Goal: Complete application form

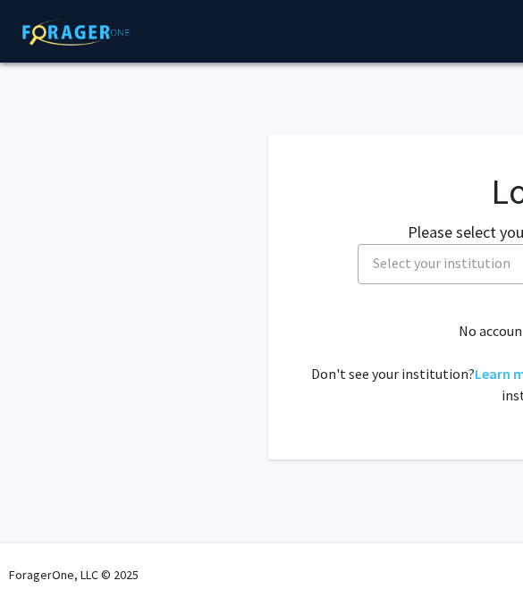
select select
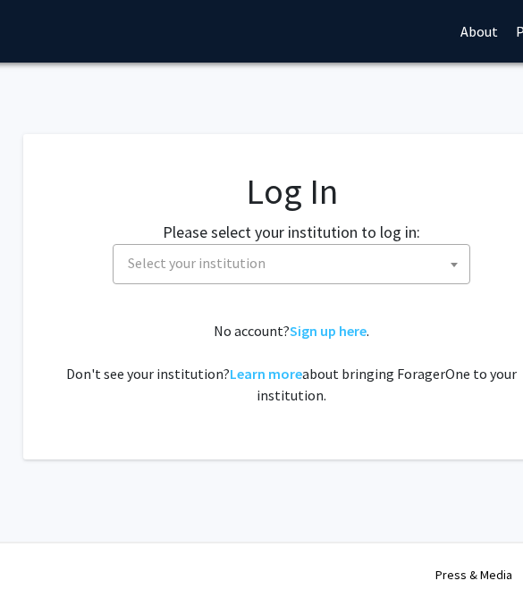
click at [416, 263] on span "Select your institution" at bounding box center [296, 263] width 348 height 37
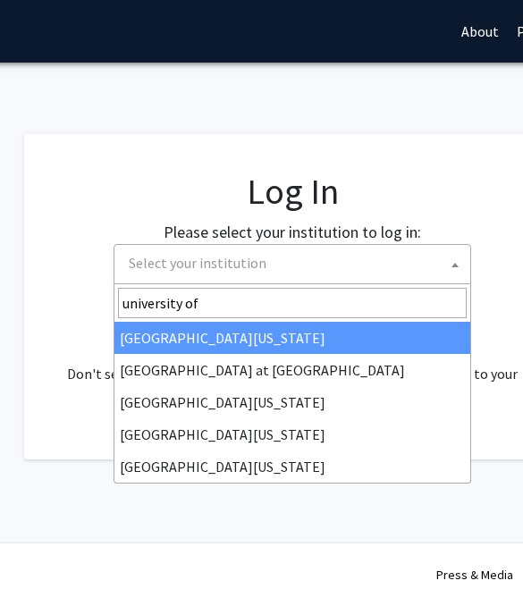
type input "university of"
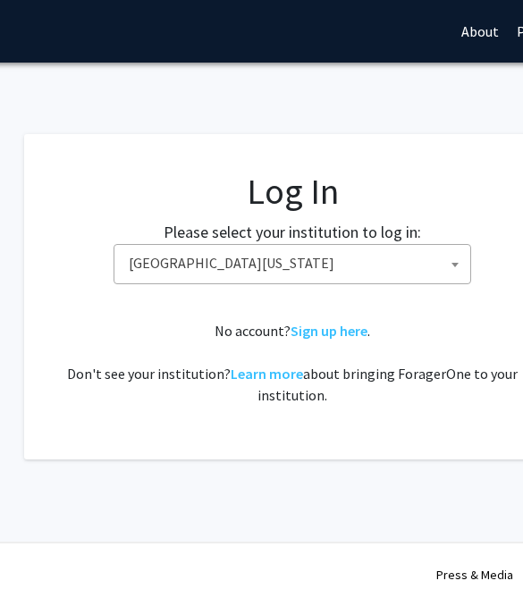
select select "13"
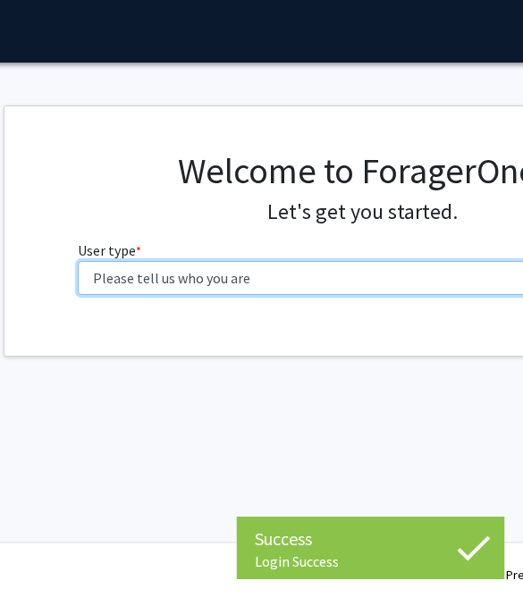
click at [425, 271] on select "Please tell us who you are Undergraduate Student Master's Student Doctoral Cand…" at bounding box center [363, 278] width 569 height 34
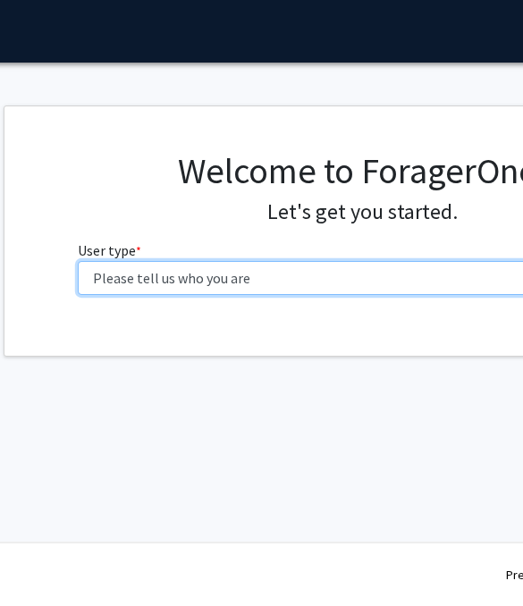
select select "1: undergrad"
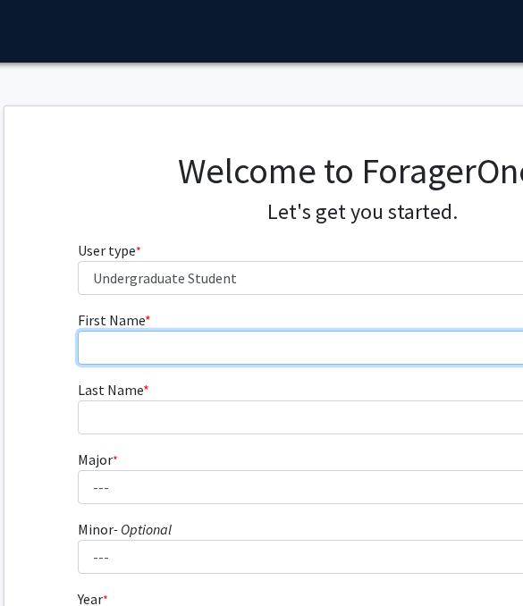
click at [393, 351] on input "First Name * required" at bounding box center [362, 348] width 569 height 34
type input "Kamili"
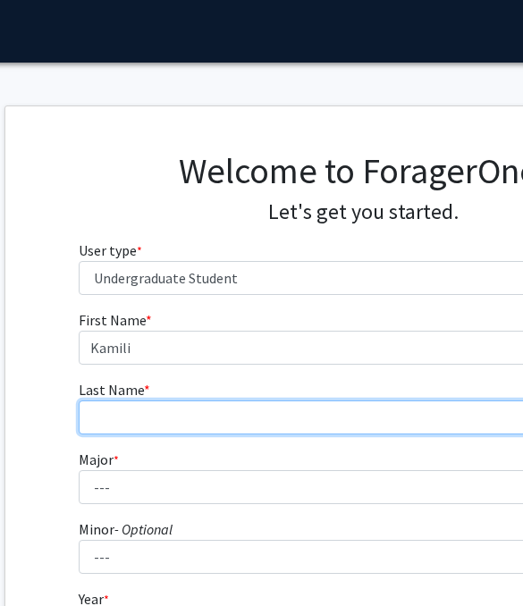
click at [348, 424] on input "Last Name * required" at bounding box center [363, 417] width 569 height 34
type input "Holness"
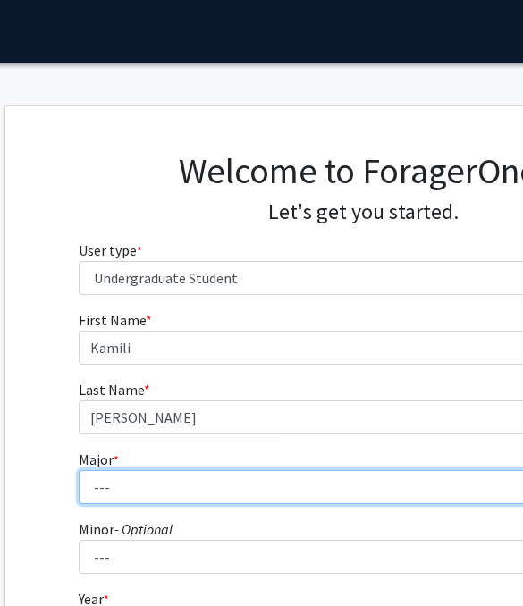
click at [347, 473] on select "--- Accounting Aerospace Engineering African American & Africana Studies Agricu…" at bounding box center [363, 487] width 569 height 34
select select "64: 900"
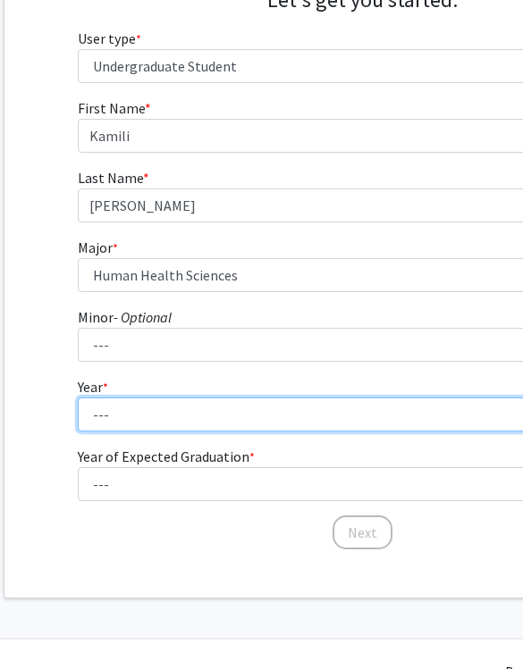
click at [382, 400] on select "--- First-year Sophomore Junior Senior Postbaccalaureate Certificate" at bounding box center [363, 415] width 569 height 34
click at [378, 417] on select "--- First-year Sophomore Junior Senior Postbaccalaureate Certificate" at bounding box center [362, 415] width 569 height 34
click at [366, 415] on select "--- First-year Sophomore Junior Senior Postbaccalaureate Certificate" at bounding box center [362, 415] width 569 height 34
select select "3: junior"
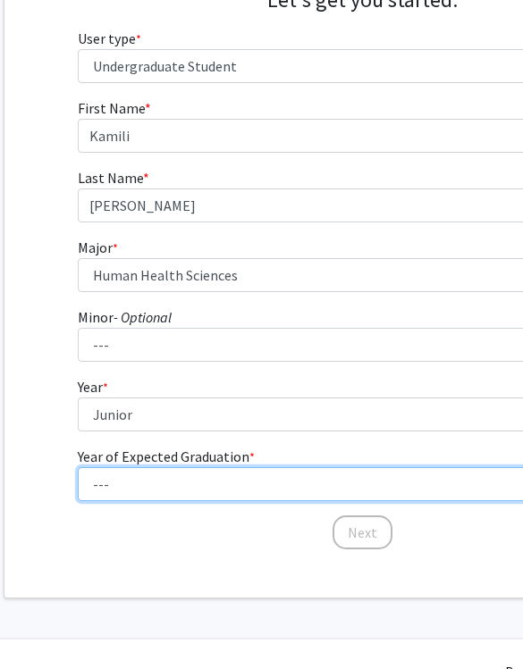
click at [354, 479] on select "--- 2025 2026 2027 2028 2029 2030 2031 2032 2033 2034" at bounding box center [362, 484] width 569 height 34
select select "3: 2027"
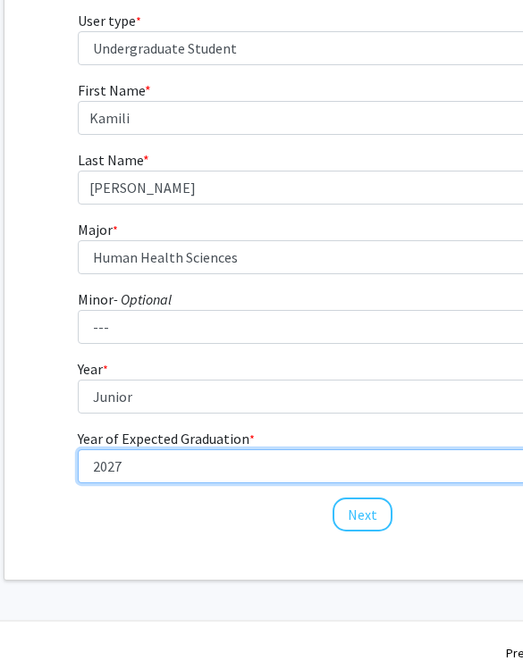
scroll to position [228, 174]
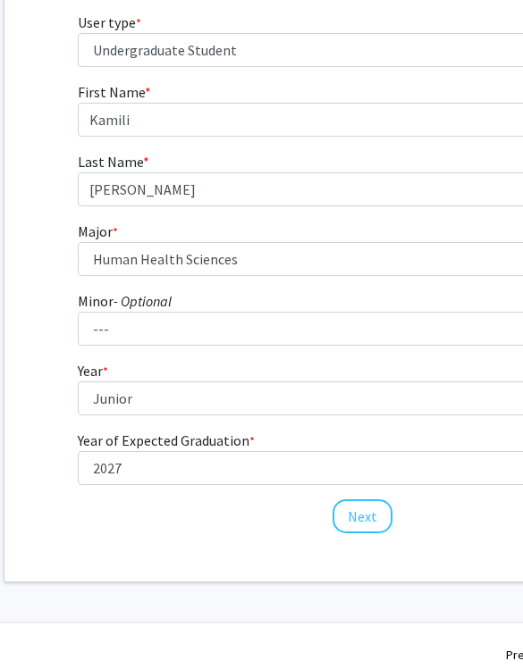
click at [371, 516] on button "Next" at bounding box center [362, 516] width 60 height 34
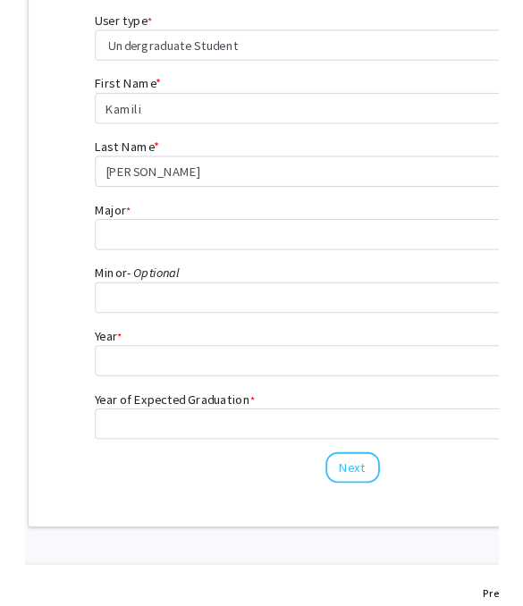
scroll to position [0, 174]
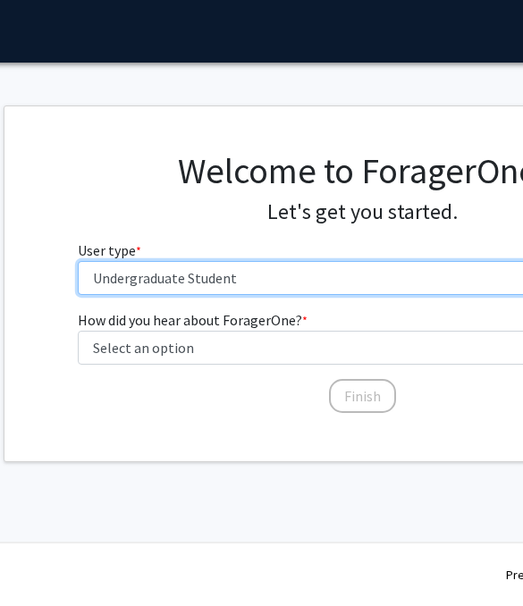
click at [445, 274] on select "Please tell us who you are Undergraduate Student Master's Student Doctoral Cand…" at bounding box center [362, 278] width 569 height 34
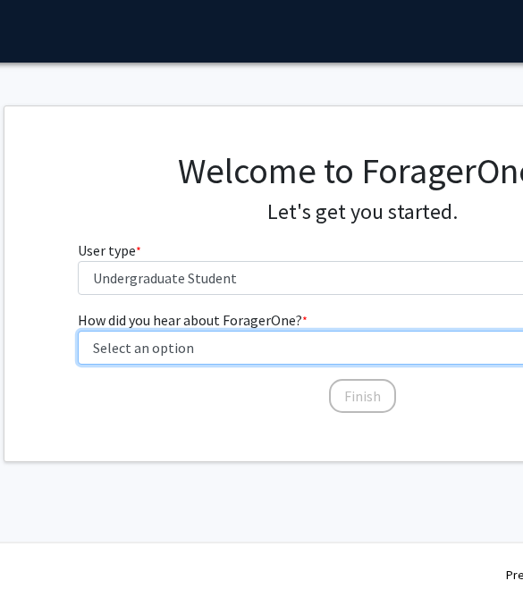
click at [394, 338] on select "Select an option Peer/student recommendation Faculty/staff recommendation Unive…" at bounding box center [362, 348] width 569 height 34
select select "2: faculty_recommendation"
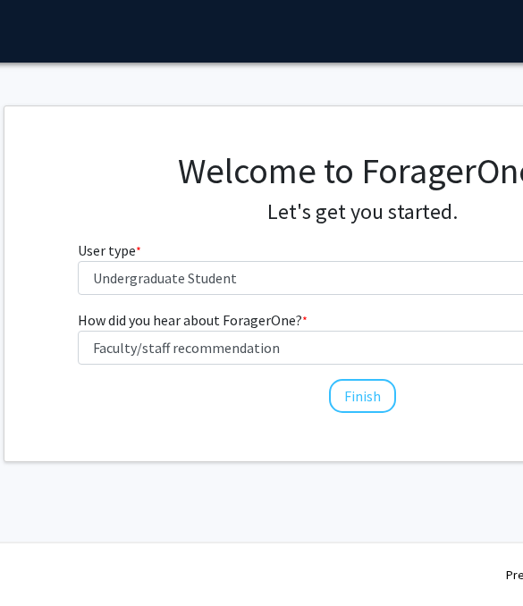
click at [386, 397] on button "Finish" at bounding box center [362, 396] width 67 height 34
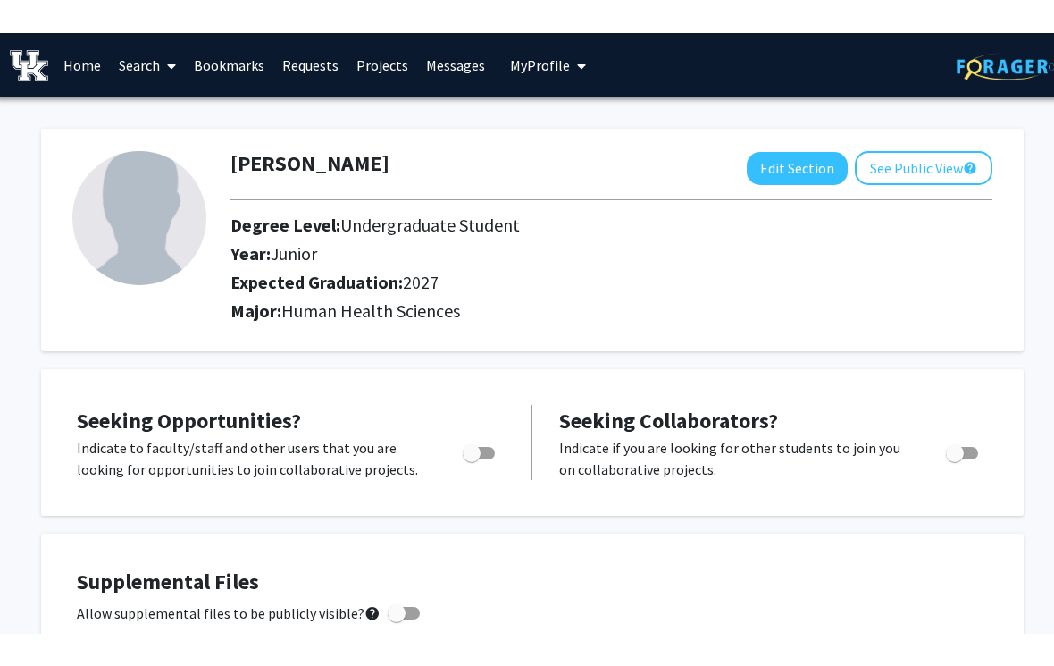
scroll to position [0, 1]
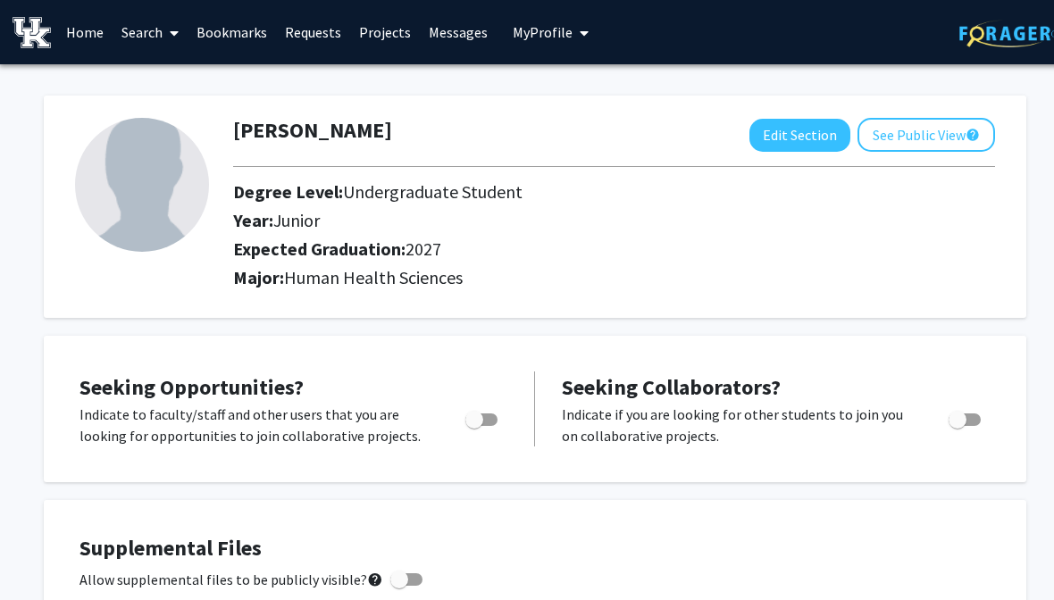
click at [180, 194] on img at bounding box center [142, 185] width 134 height 134
click at [84, 253] on div at bounding box center [141, 207] width 158 height 178
click at [522, 130] on button "Edit Section" at bounding box center [800, 135] width 101 height 33
select select "junior"
select select "2027"
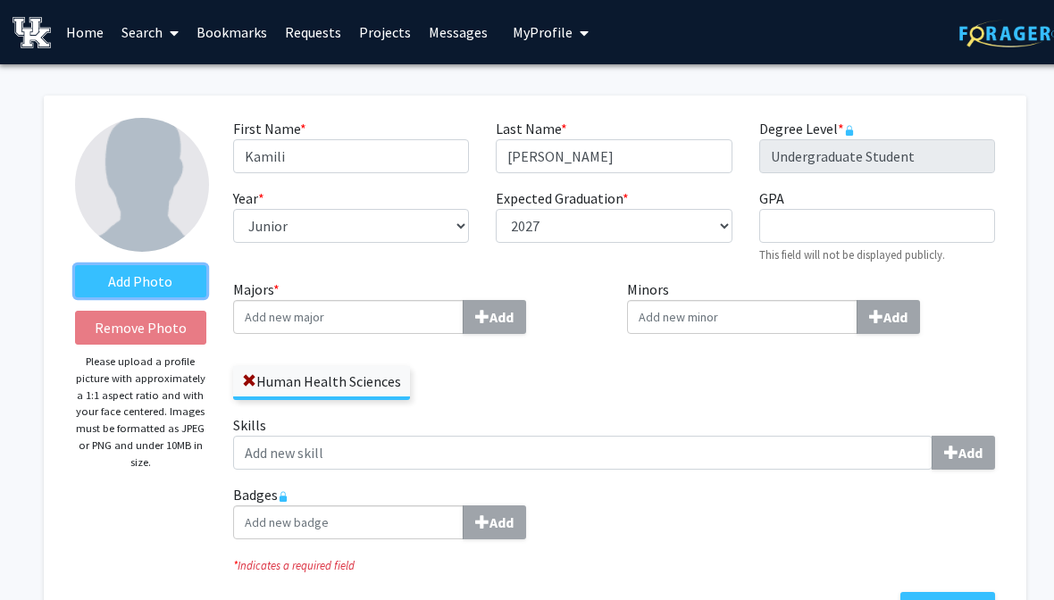
click at [157, 275] on label "Add Photo" at bounding box center [140, 281] width 131 height 32
click at [0, 0] on input "Add Photo" at bounding box center [0, 0] width 0 height 0
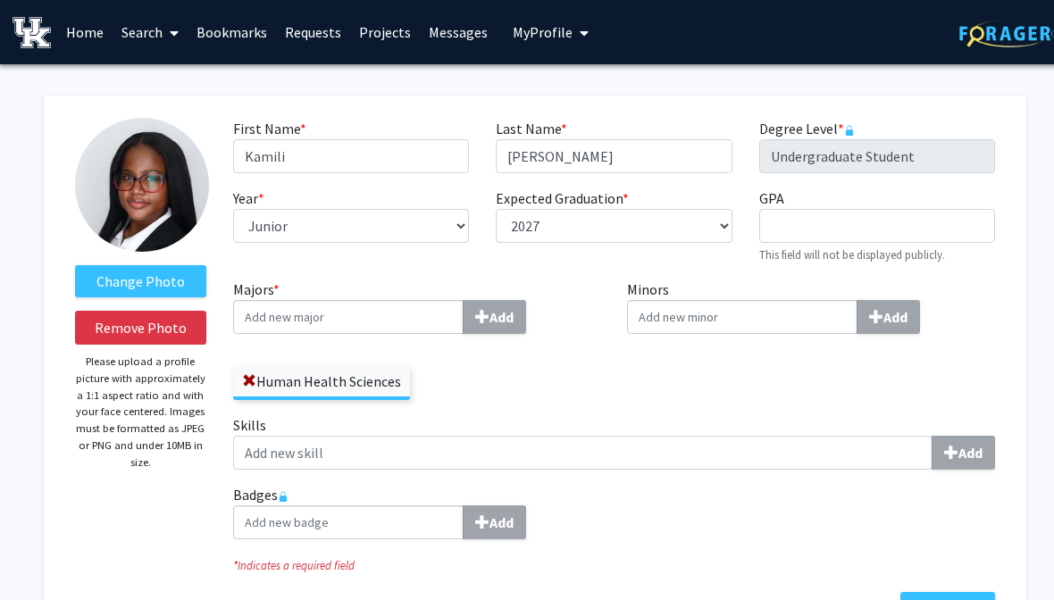
click at [413, 318] on input "Majors * Add" at bounding box center [348, 317] width 231 height 34
click at [522, 407] on div "Minors Add" at bounding box center [811, 347] width 395 height 136
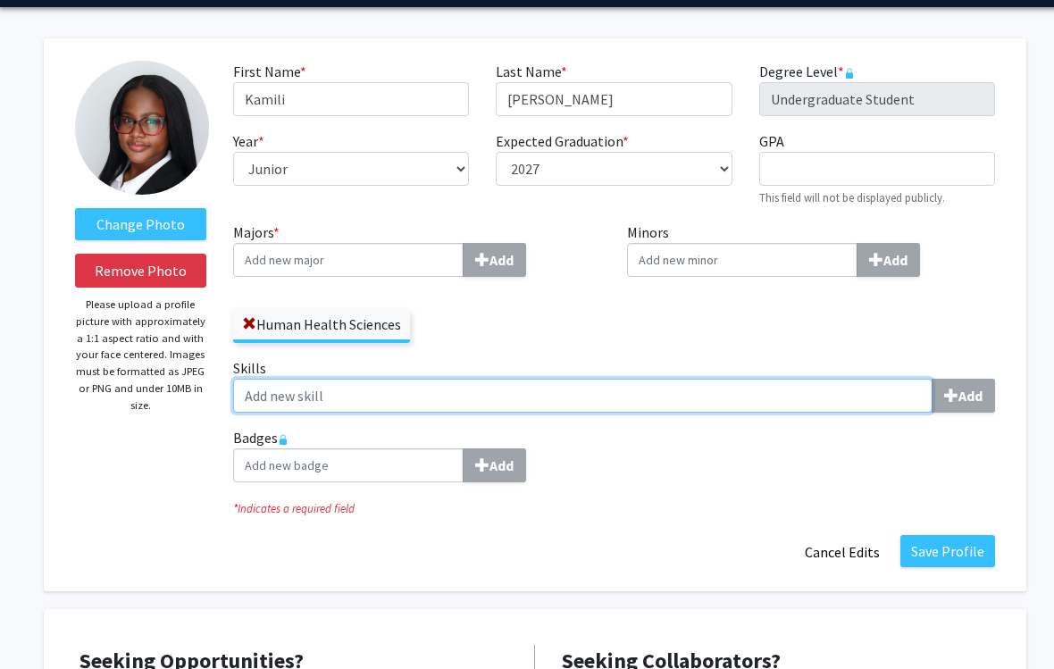
click at [522, 401] on input "Skills Add" at bounding box center [583, 397] width 700 height 34
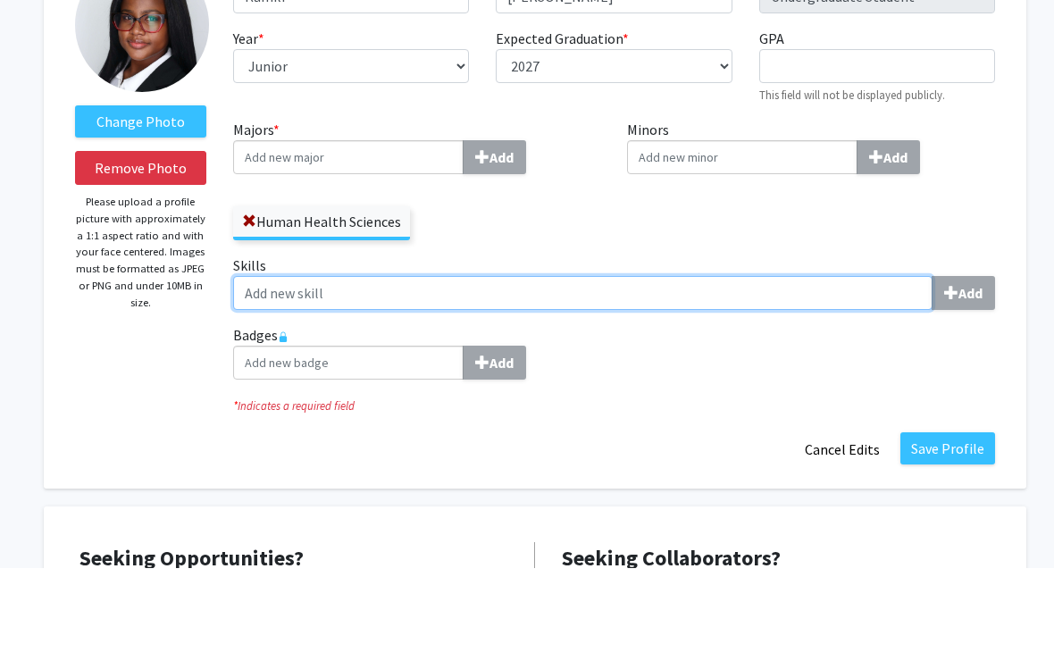
scroll to position [60, 1]
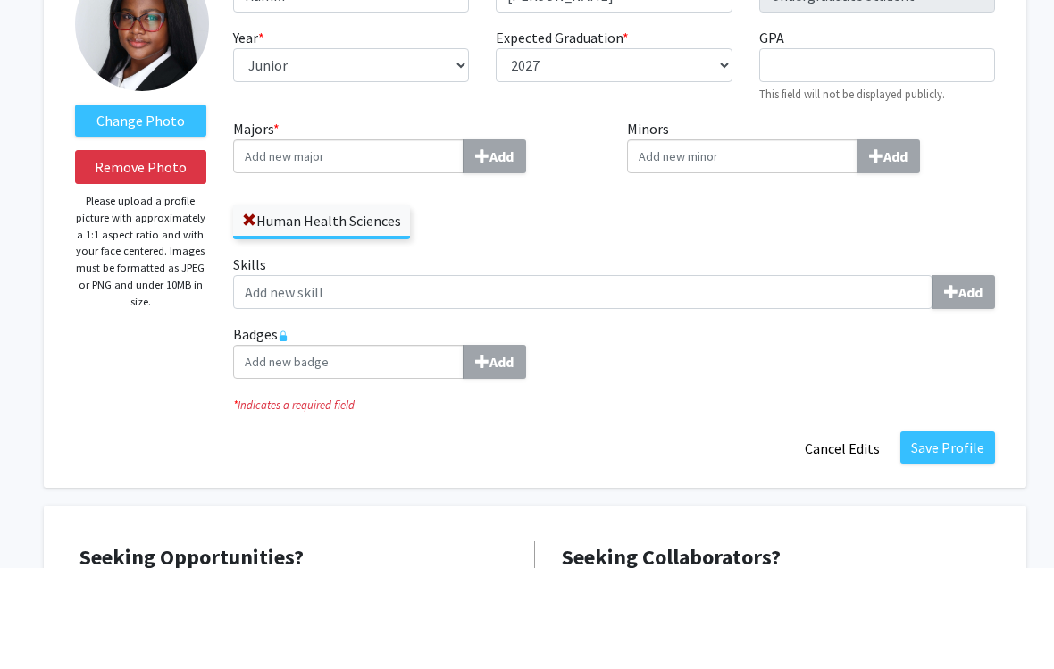
click at [522, 533] on button "Save Profile" at bounding box center [948, 549] width 95 height 32
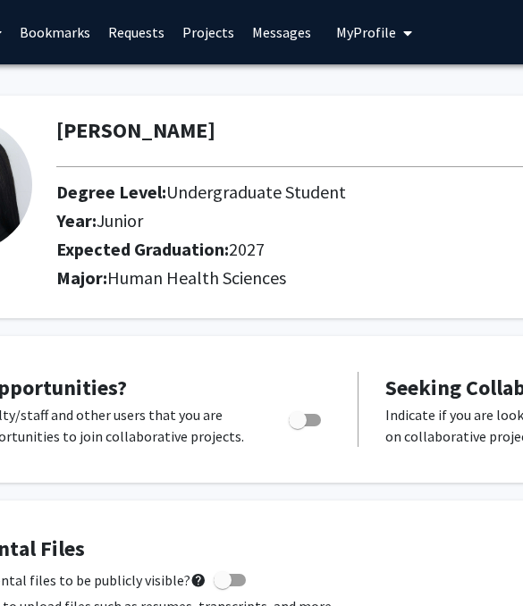
scroll to position [0, 0]
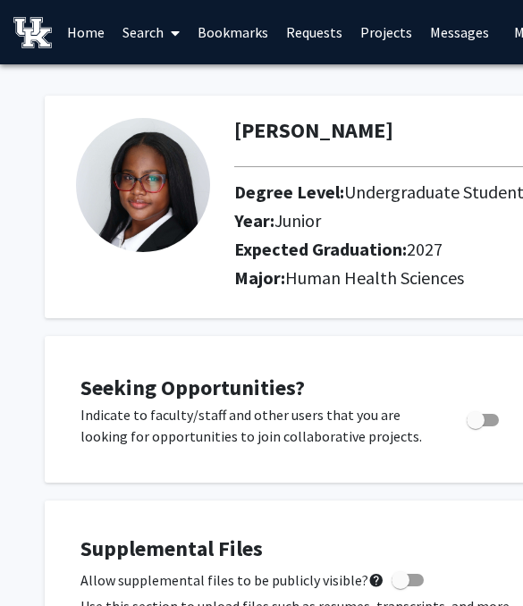
click at [100, 47] on link "Home" at bounding box center [85, 32] width 55 height 63
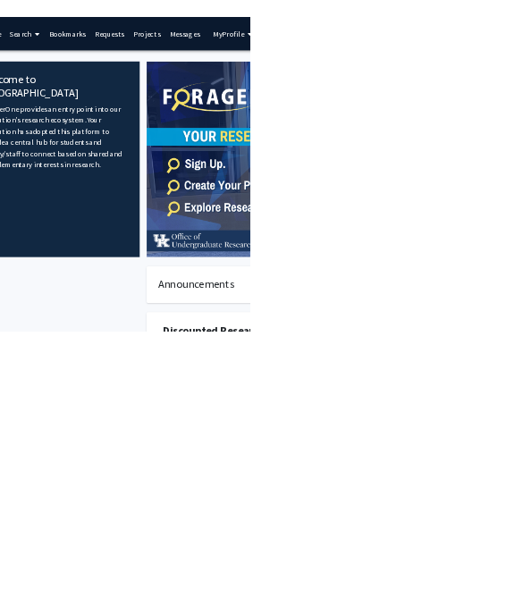
scroll to position [0, 64]
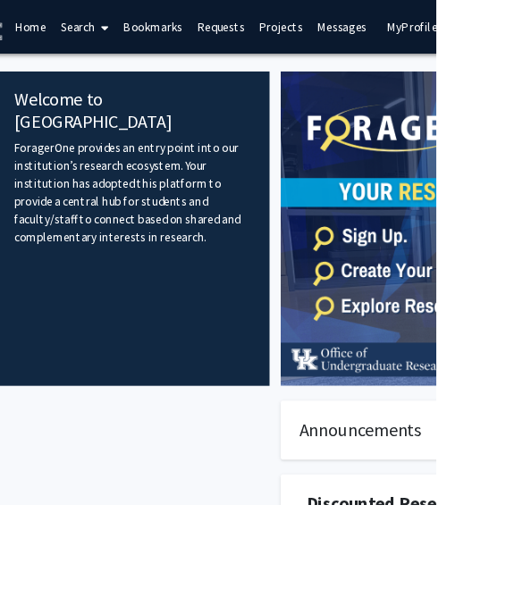
scroll to position [0, 50]
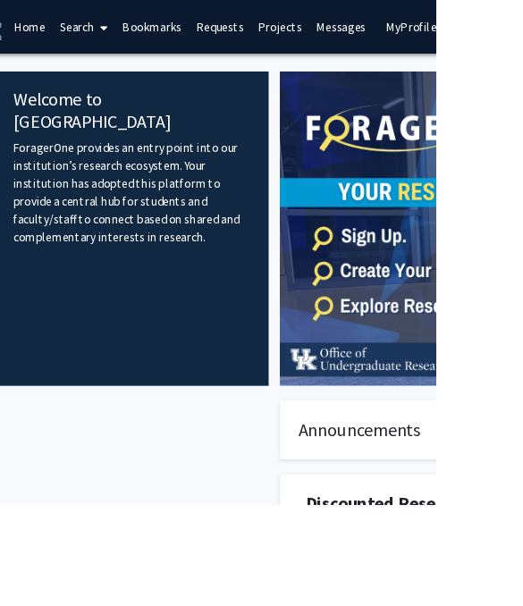
click at [120, 29] on span at bounding box center [121, 33] width 16 height 63
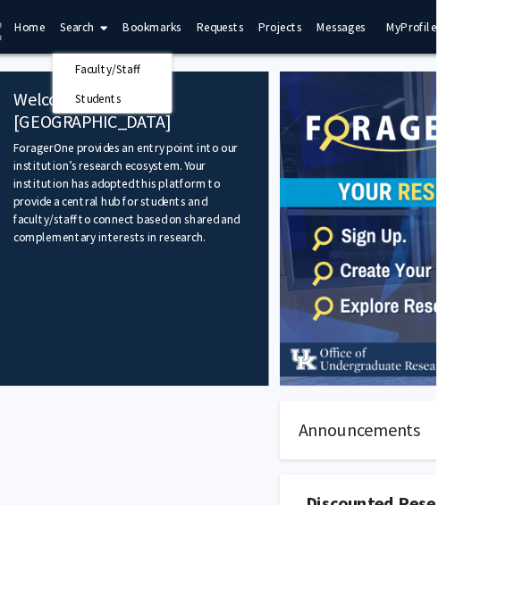
click at [106, 36] on link "Search" at bounding box center [100, 32] width 75 height 63
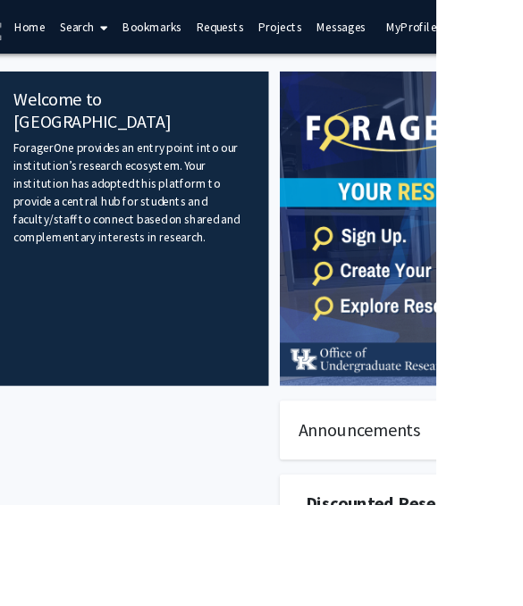
click at [112, 31] on link "Search" at bounding box center [100, 32] width 75 height 63
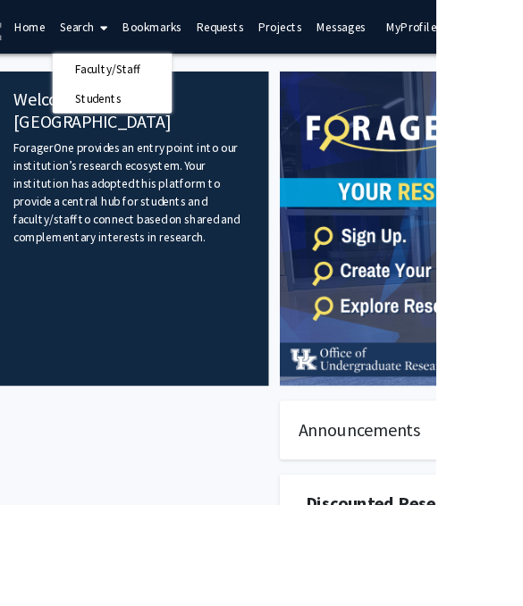
click at [130, 124] on span "Students" at bounding box center [117, 118] width 109 height 36
